Goal: Task Accomplishment & Management: Manage account settings

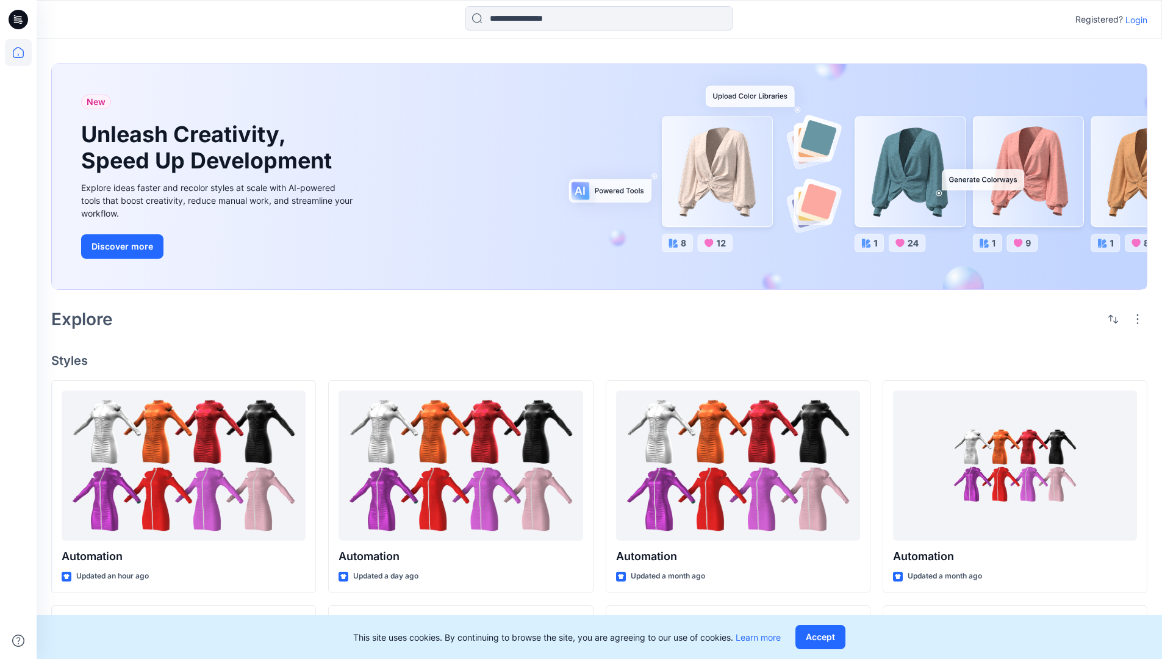
click at [1134, 20] on p "Login" at bounding box center [1137, 19] width 22 height 13
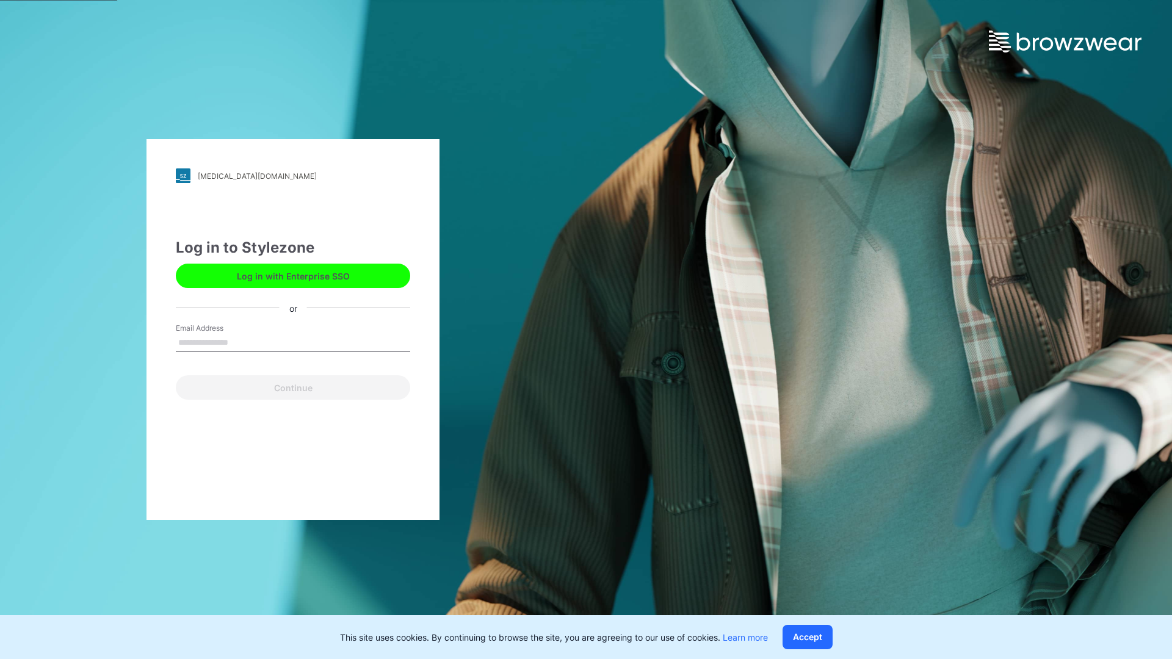
click at [241, 342] on input "Email Address" at bounding box center [293, 343] width 234 height 18
type input "**********"
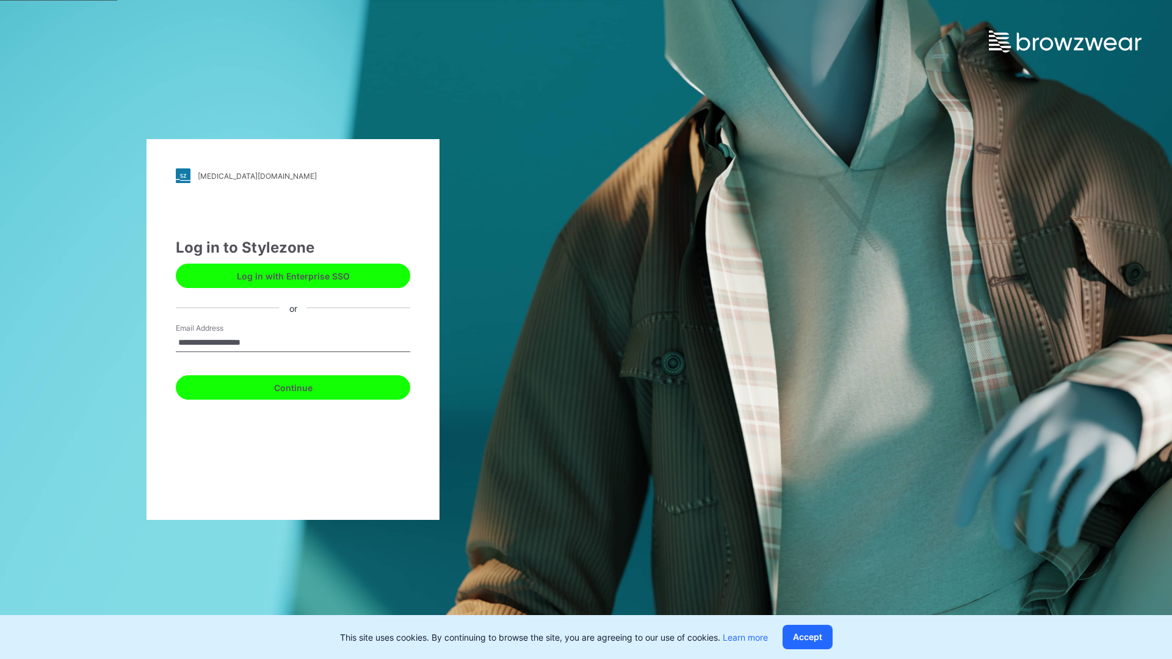
click at [306, 386] on button "Continue" at bounding box center [293, 387] width 234 height 24
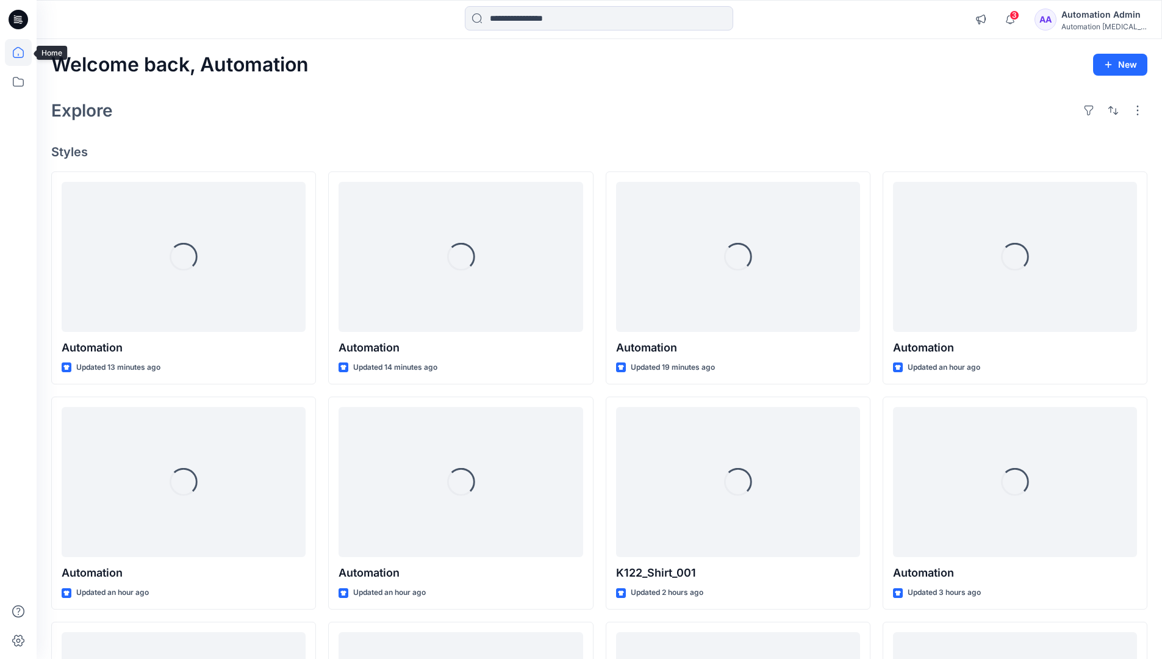
click at [23, 52] on icon at bounding box center [18, 52] width 11 height 11
click at [18, 80] on icon at bounding box center [18, 81] width 27 height 27
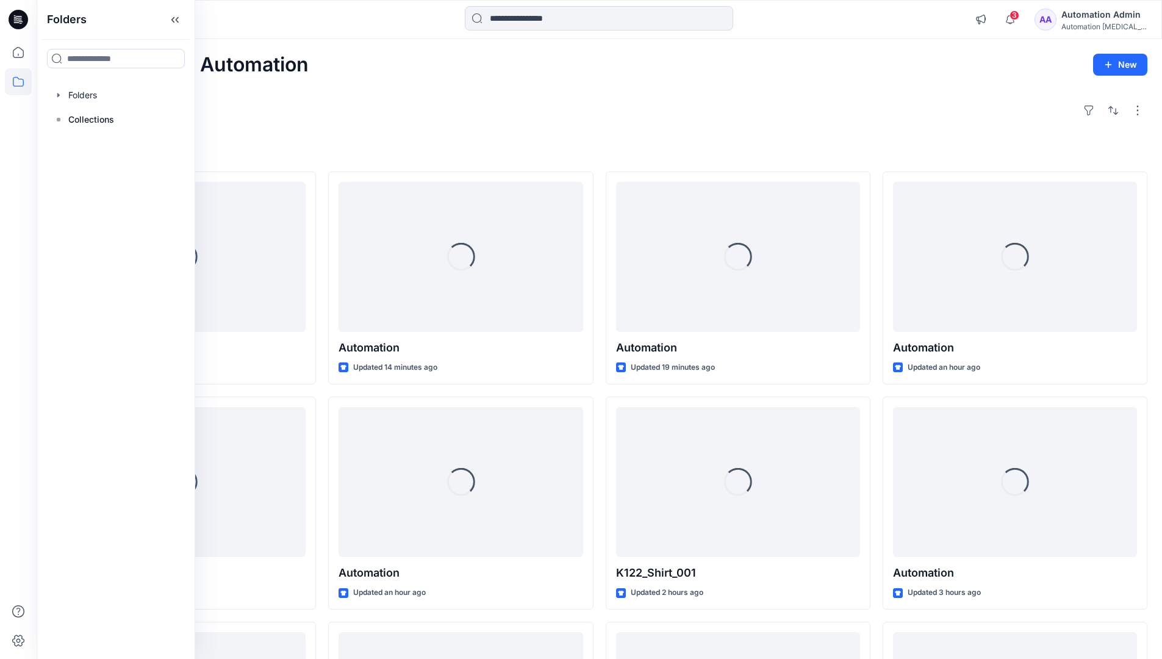
click at [76, 92] on div at bounding box center [115, 95] width 139 height 24
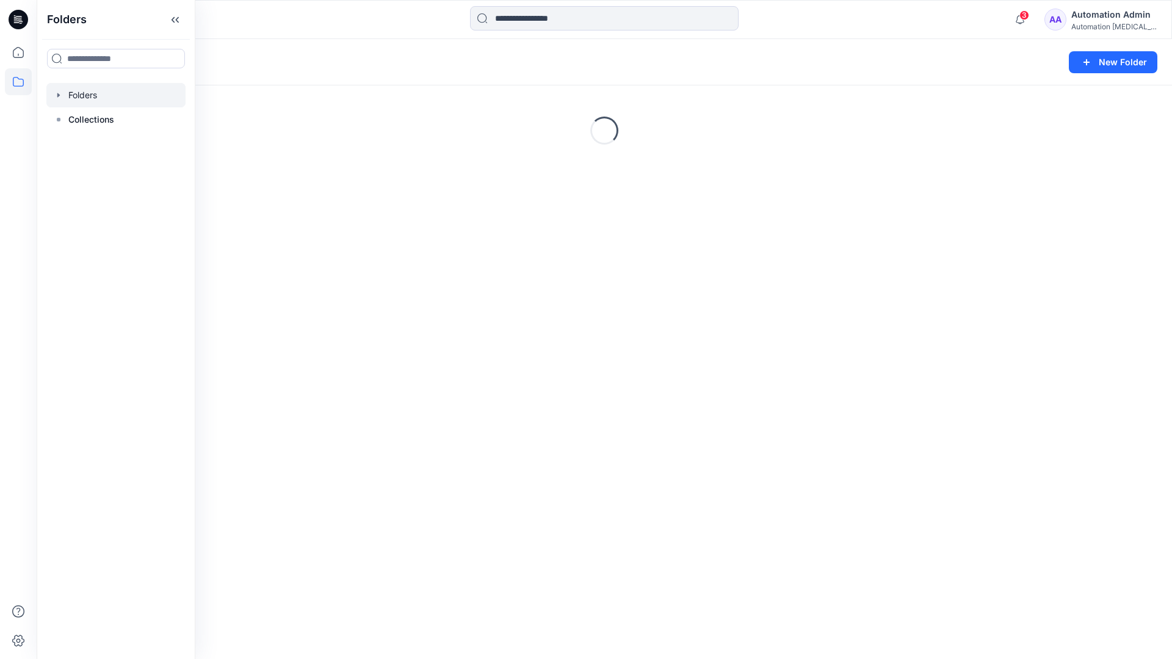
scroll to position [126, 0]
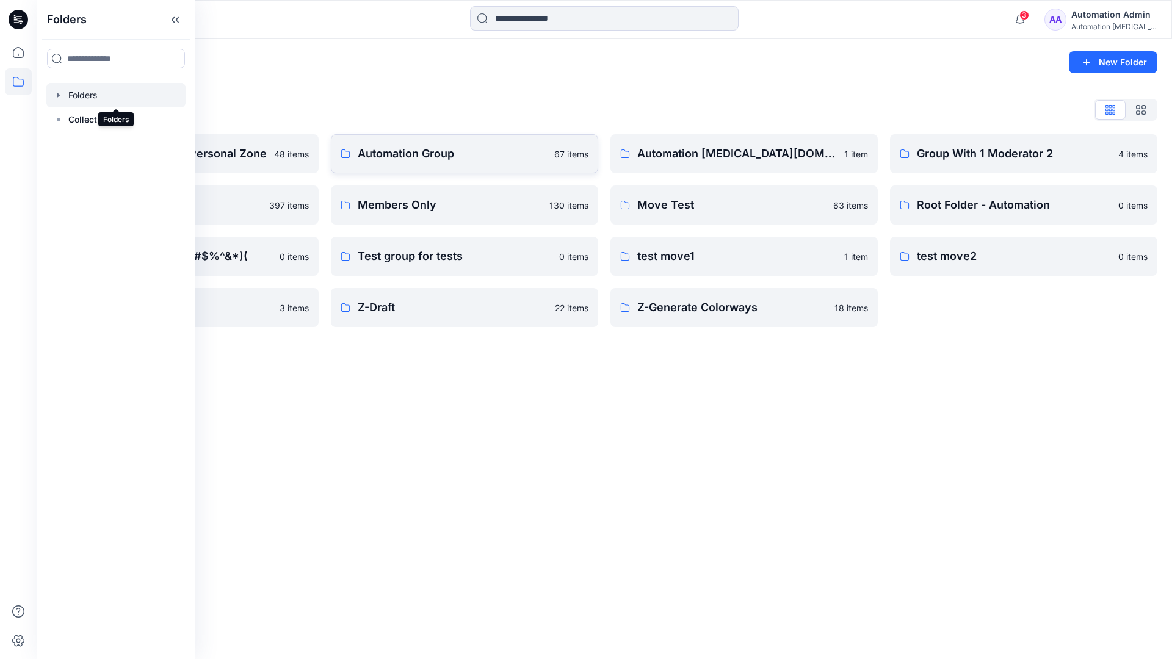
click at [413, 158] on p "Automation Group" at bounding box center [452, 153] width 189 height 17
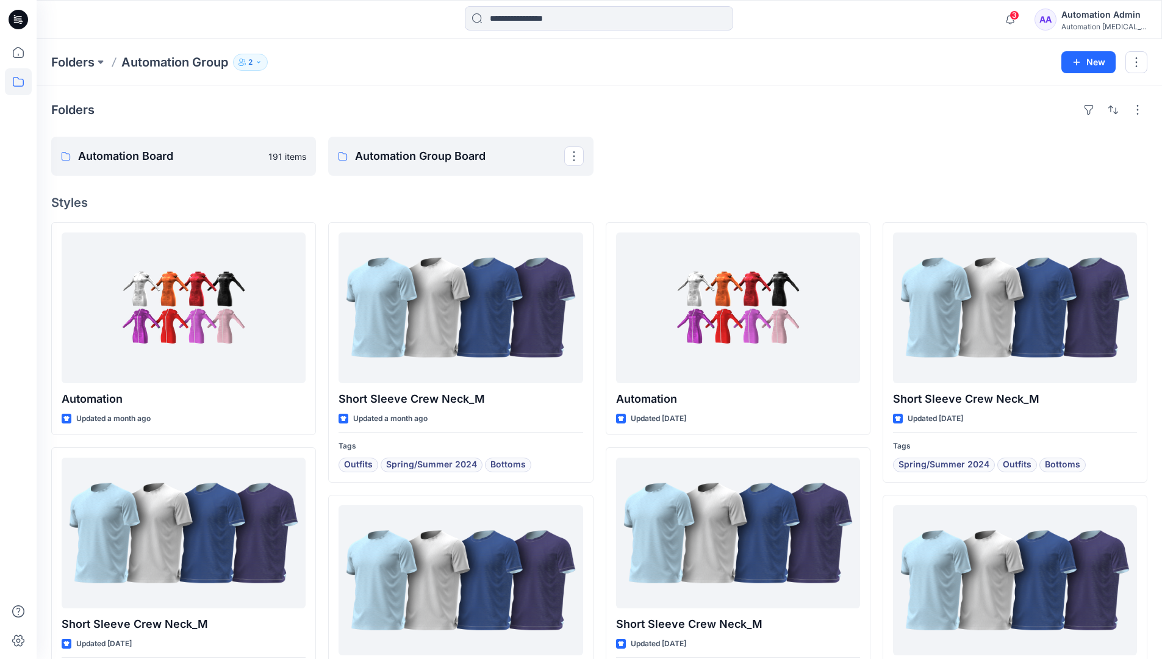
click at [262, 63] on icon "button" at bounding box center [258, 62] width 7 height 7
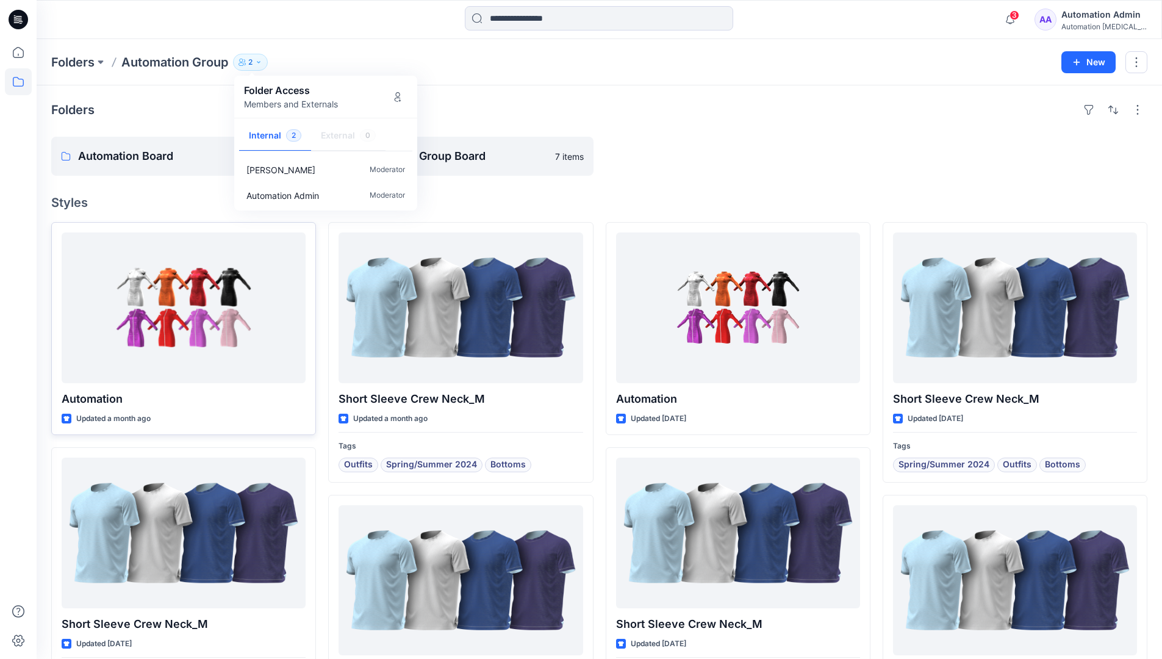
click at [266, 317] on div at bounding box center [184, 307] width 244 height 151
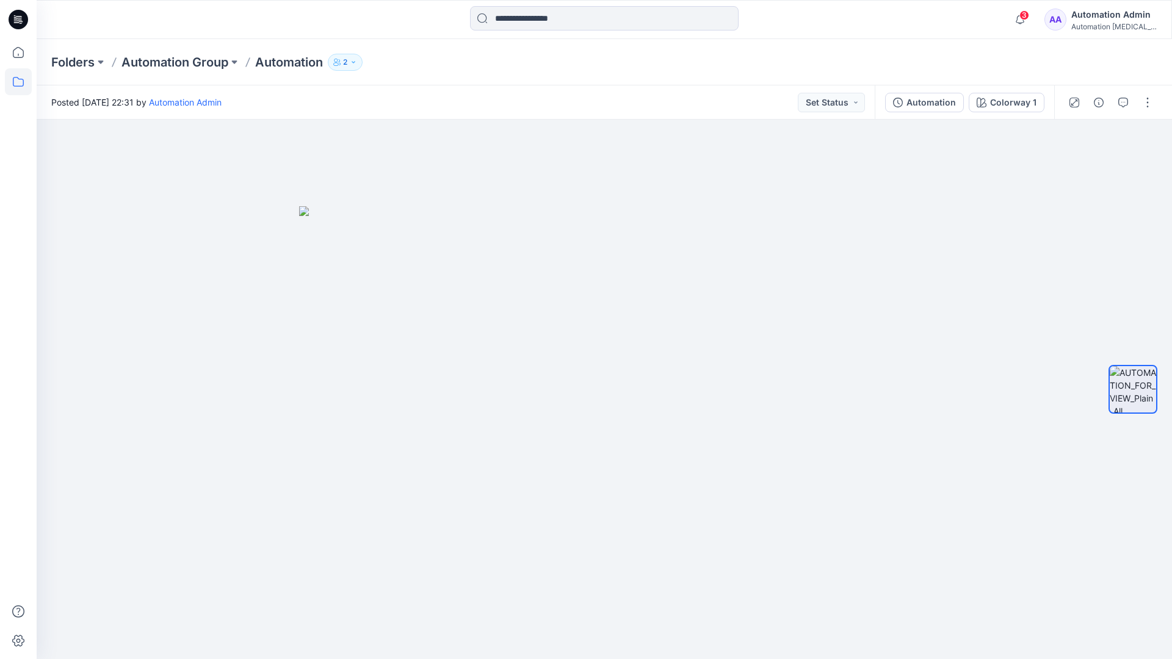
click at [10, 85] on icon at bounding box center [18, 81] width 27 height 27
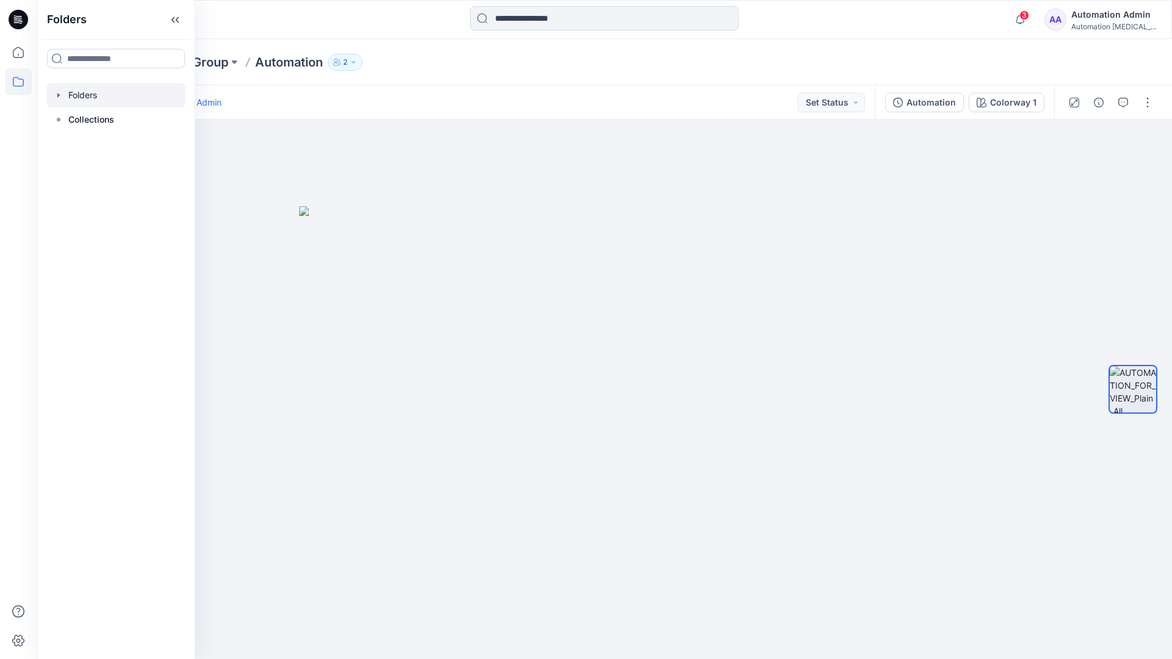
click at [72, 94] on div at bounding box center [115, 95] width 139 height 24
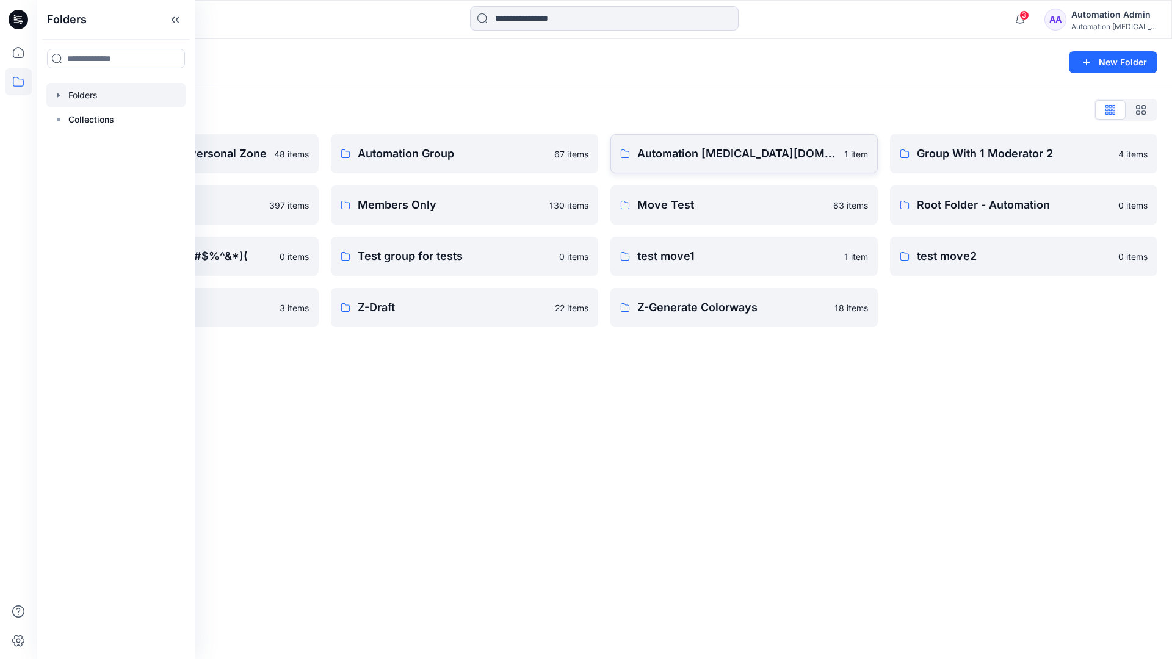
click at [711, 159] on p "Automation testim.io" at bounding box center [737, 153] width 200 height 17
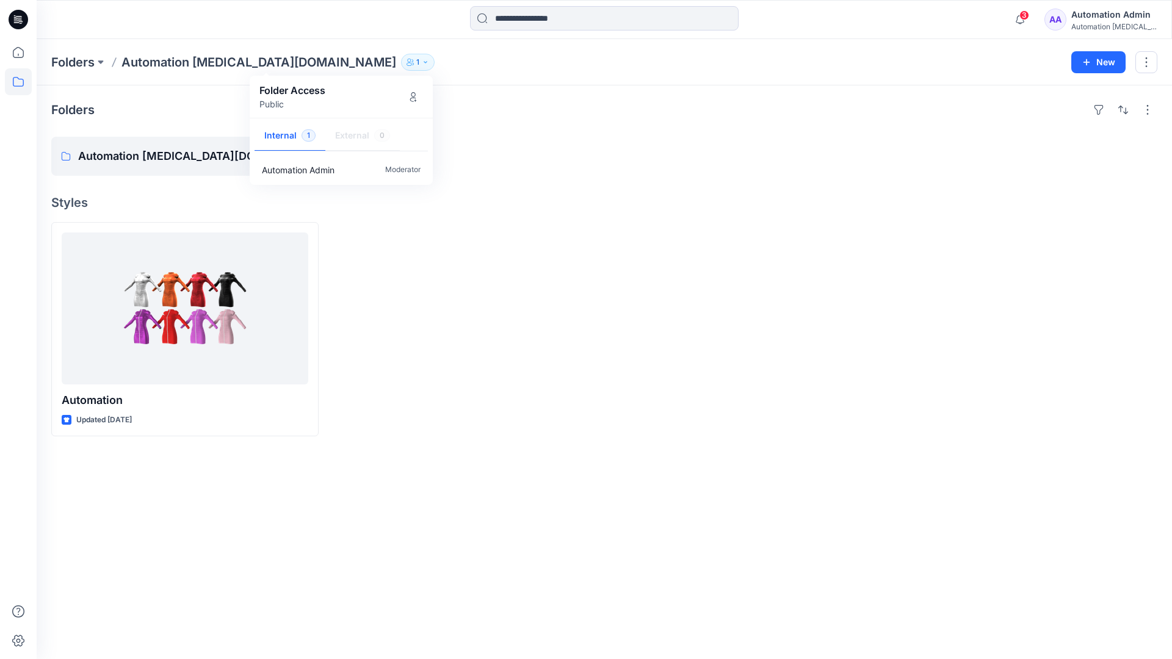
click at [1097, 19] on div "Automation Admin" at bounding box center [1113, 14] width 85 height 15
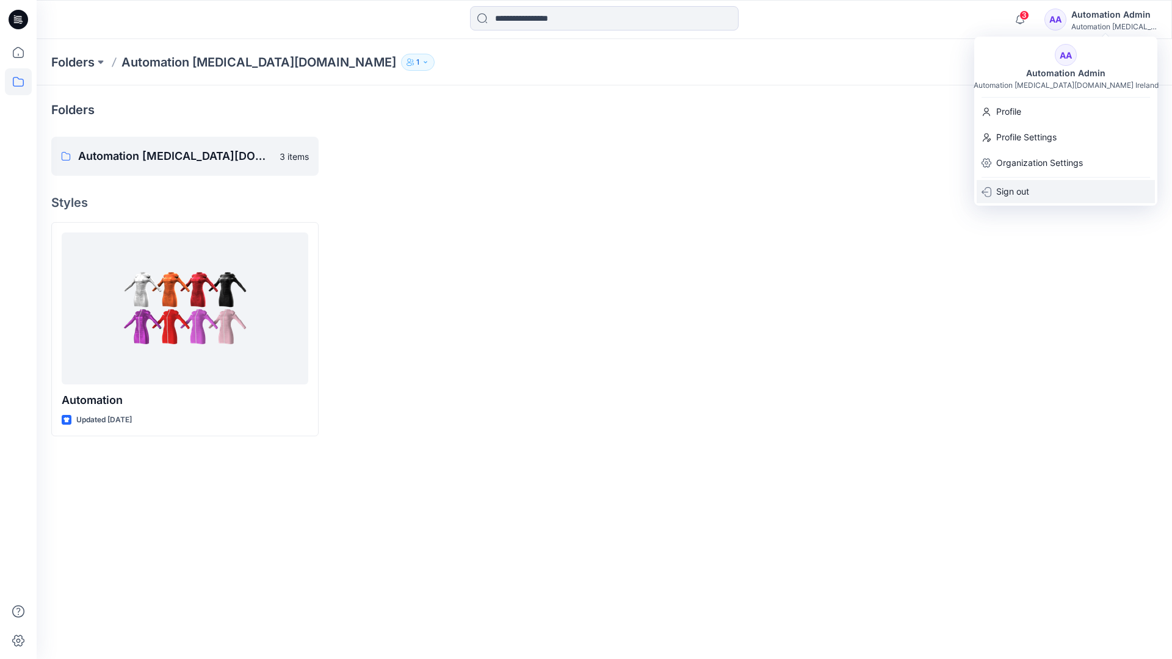
click at [1032, 188] on div "Sign out" at bounding box center [1065, 191] width 178 height 23
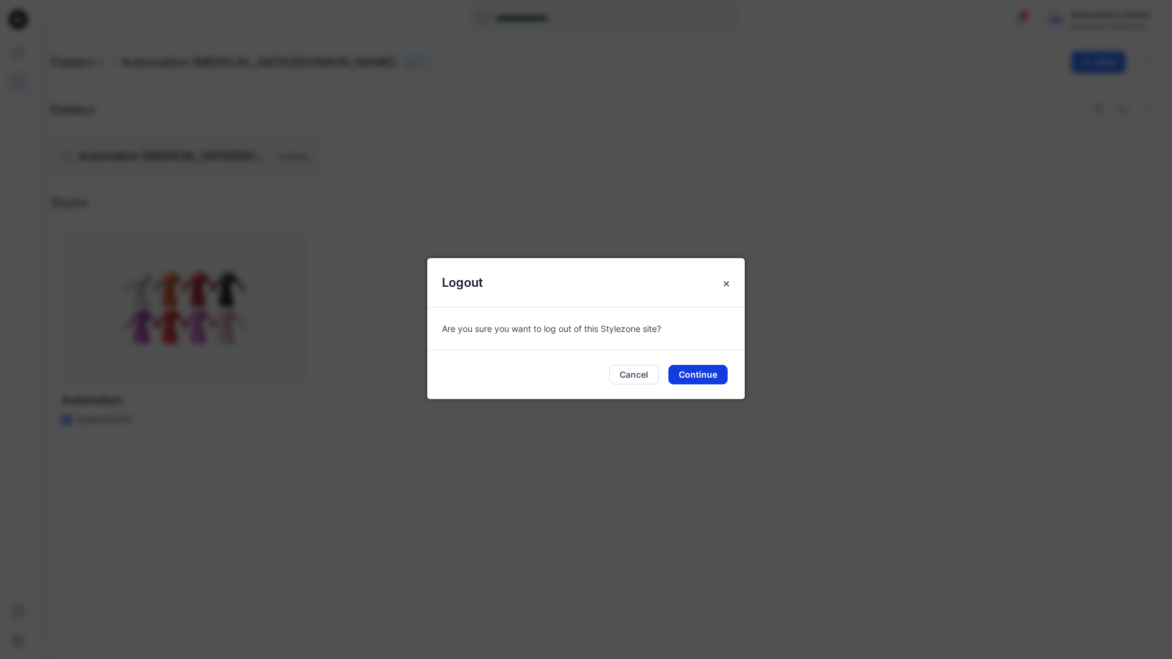
click at [701, 371] on button "Continue" at bounding box center [697, 375] width 59 height 20
